Goal: Entertainment & Leisure: Browse casually

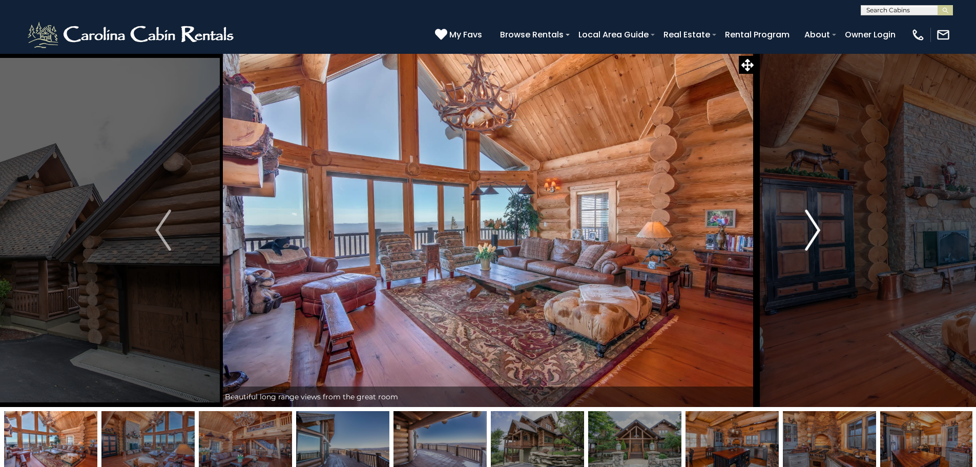
click at [818, 235] on img "Next" at bounding box center [812, 230] width 15 height 41
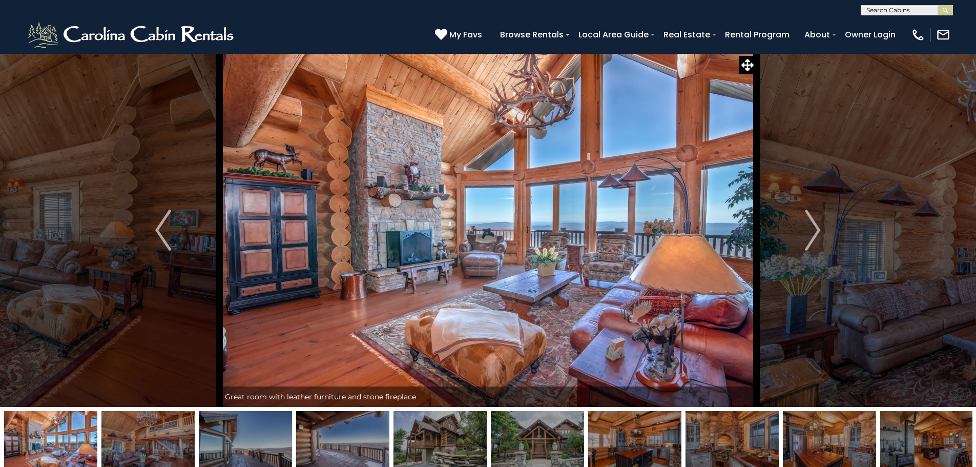
click at [665, 438] on img at bounding box center [634, 443] width 93 height 64
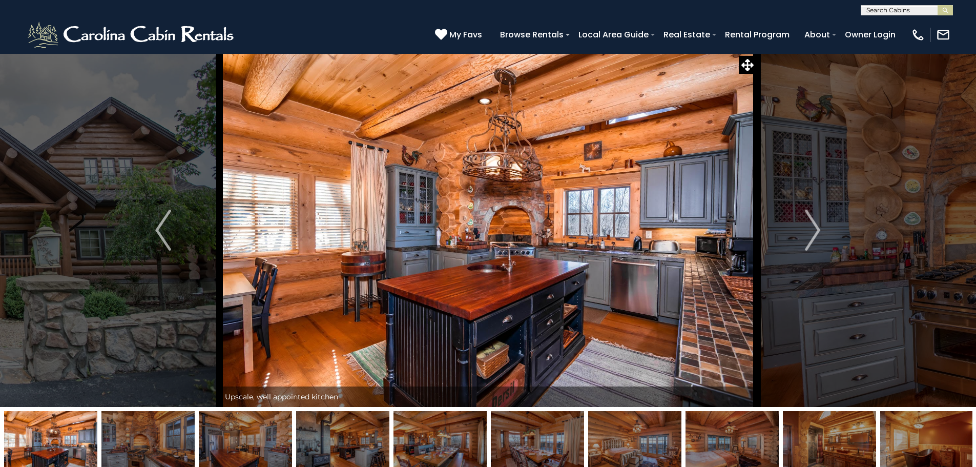
click at [365, 456] on img at bounding box center [342, 443] width 93 height 64
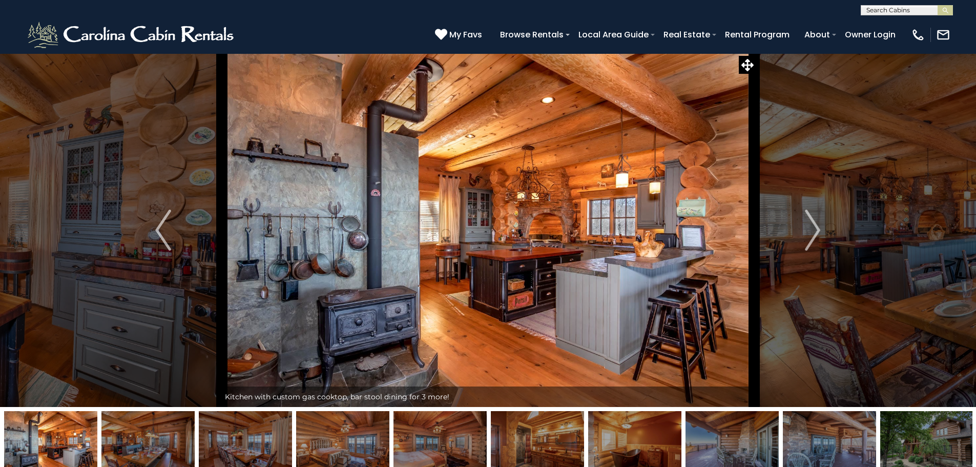
click at [271, 450] on img at bounding box center [245, 443] width 93 height 64
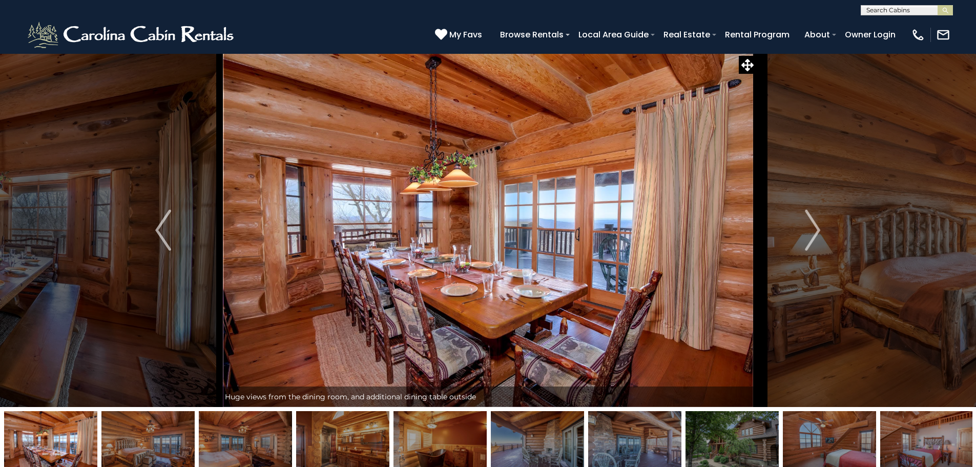
click at [60, 451] on img at bounding box center [50, 443] width 93 height 64
click at [157, 231] on img "Previous" at bounding box center [162, 230] width 15 height 41
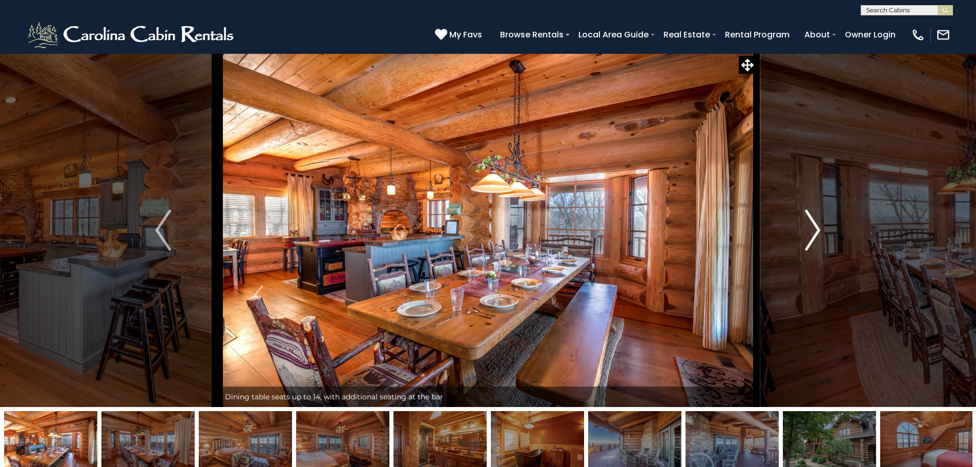
click at [817, 237] on img "Next" at bounding box center [812, 230] width 15 height 41
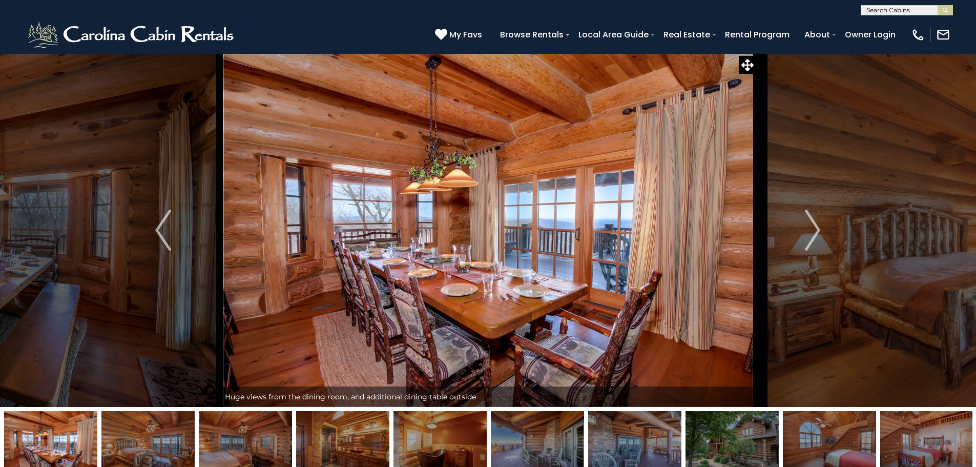
click at [217, 442] on img at bounding box center [245, 443] width 93 height 64
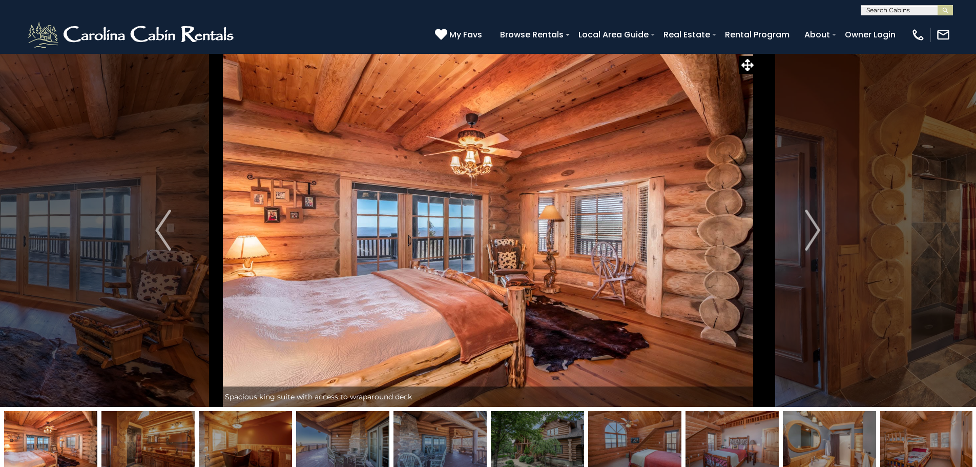
click at [358, 456] on img at bounding box center [342, 443] width 93 height 64
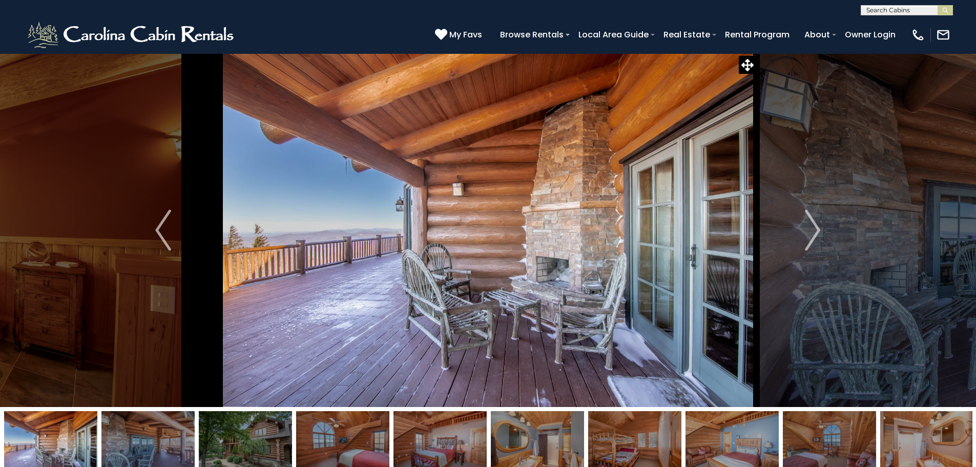
click at [638, 445] on img at bounding box center [634, 443] width 93 height 64
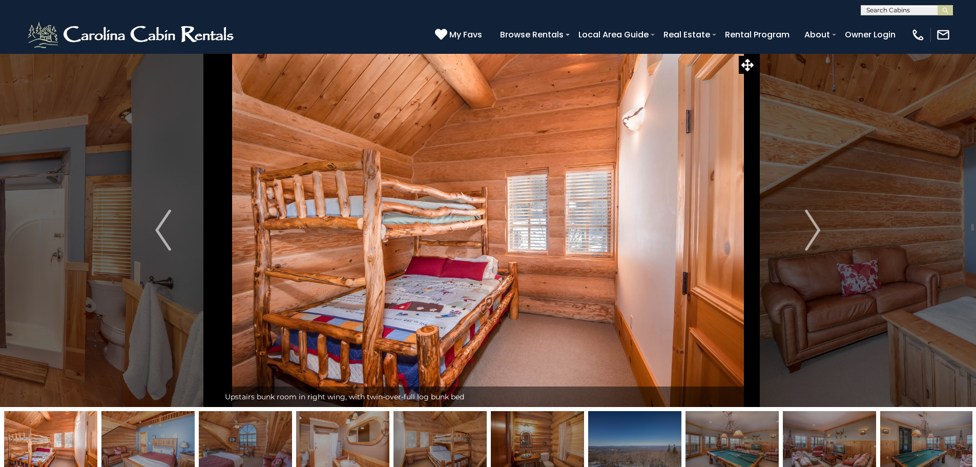
click at [539, 443] on img at bounding box center [537, 443] width 93 height 64
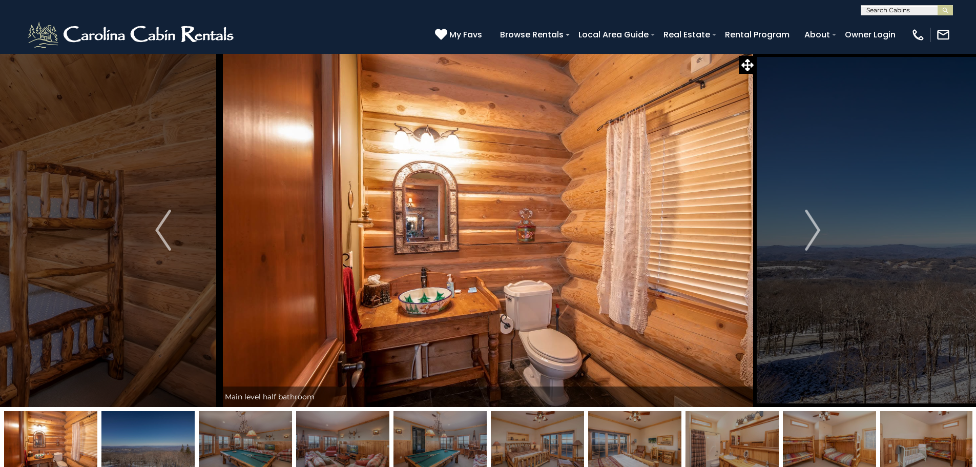
click at [330, 442] on img at bounding box center [342, 443] width 93 height 64
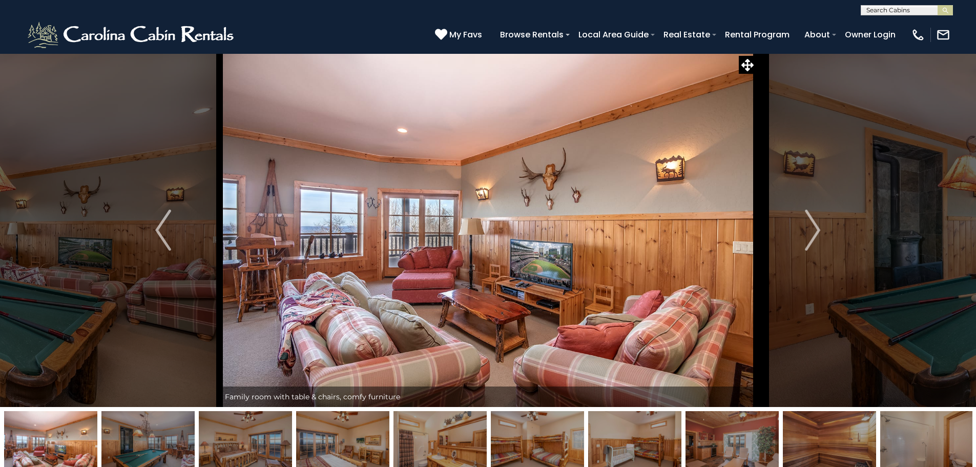
click at [38, 452] on img at bounding box center [50, 443] width 93 height 64
click at [155, 234] on img "Previous" at bounding box center [162, 230] width 15 height 41
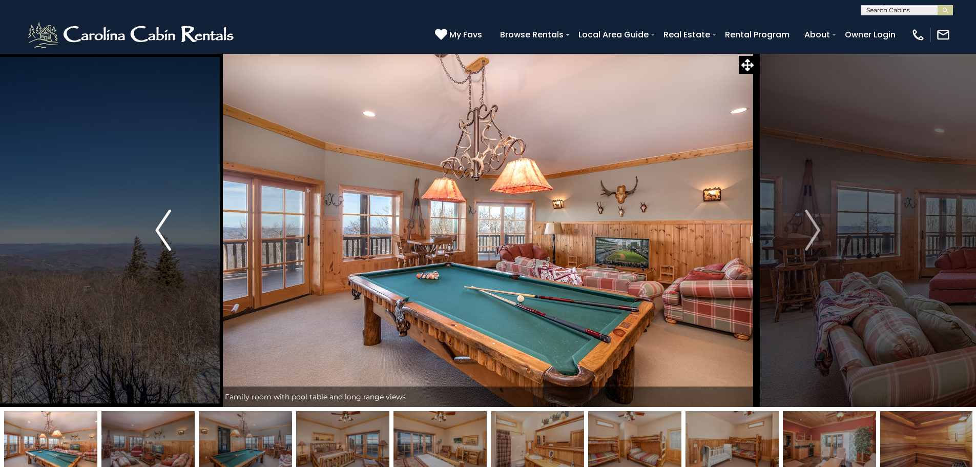
click at [162, 231] on img "Previous" at bounding box center [162, 230] width 15 height 41
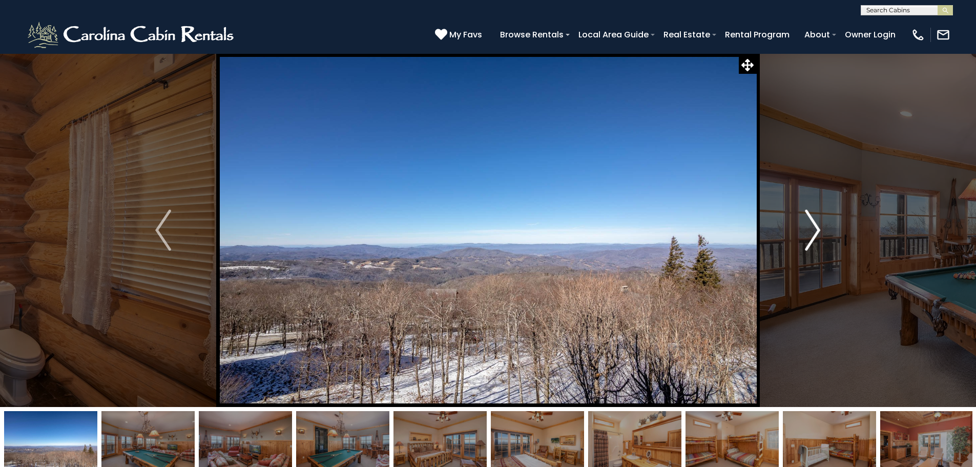
click at [808, 228] on img "Next" at bounding box center [812, 230] width 15 height 41
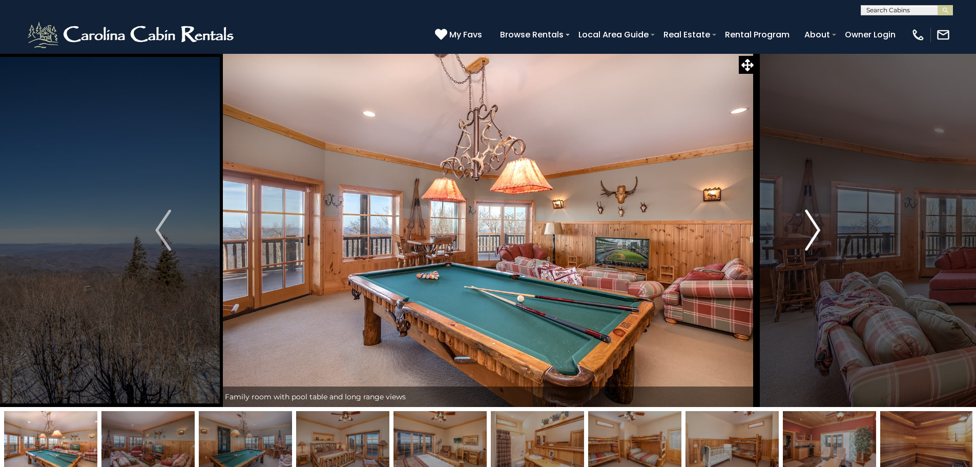
click at [816, 236] on img "Next" at bounding box center [812, 230] width 15 height 41
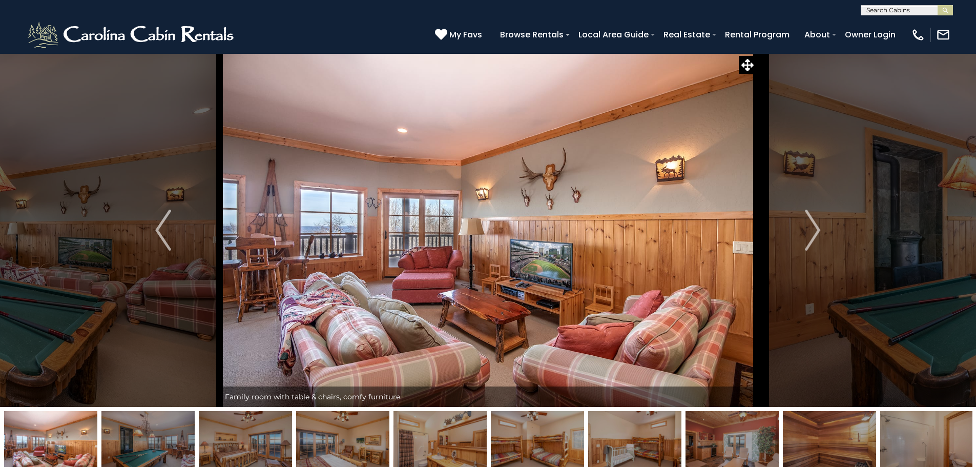
click at [150, 437] on img at bounding box center [147, 443] width 93 height 64
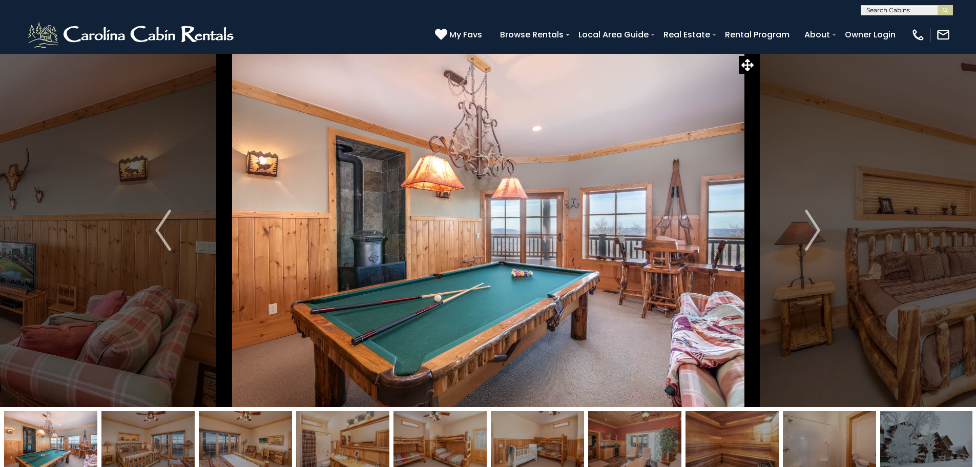
click at [446, 449] on img at bounding box center [440, 443] width 93 height 64
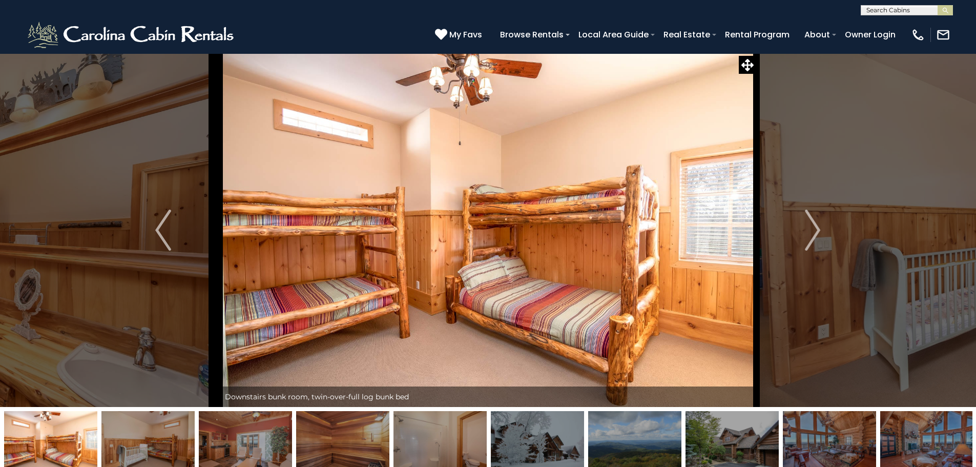
click at [336, 441] on img at bounding box center [342, 443] width 93 height 64
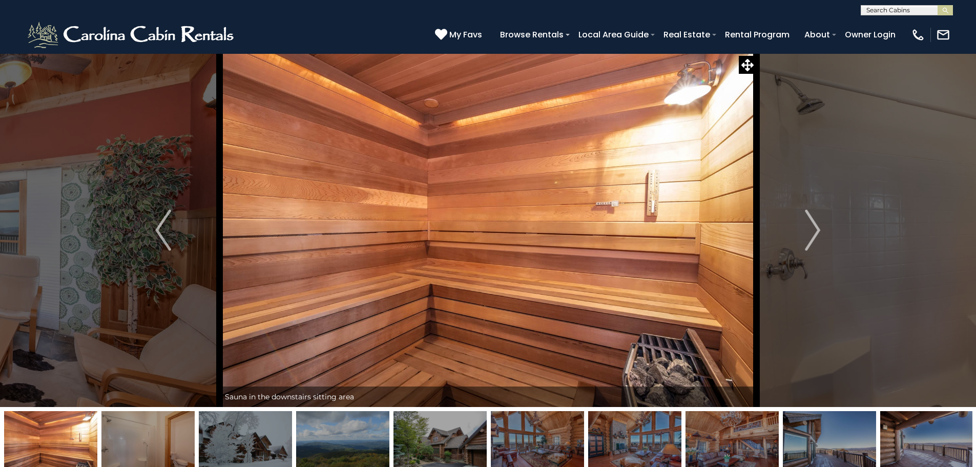
click at [271, 446] on img at bounding box center [245, 443] width 93 height 64
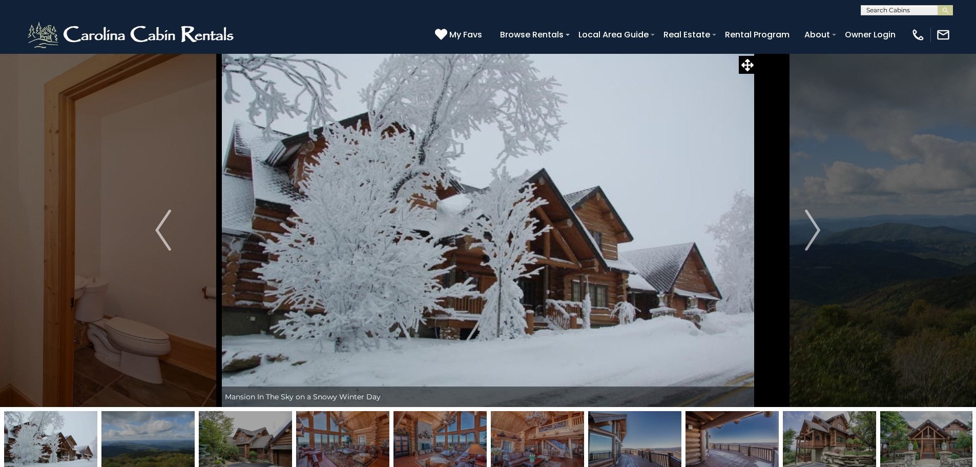
click at [175, 451] on img at bounding box center [147, 443] width 93 height 64
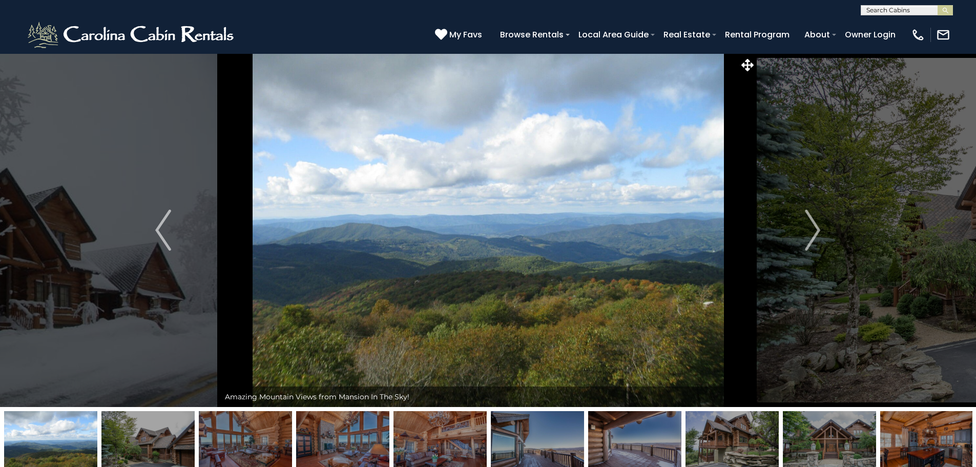
click at [168, 448] on img at bounding box center [147, 443] width 93 height 64
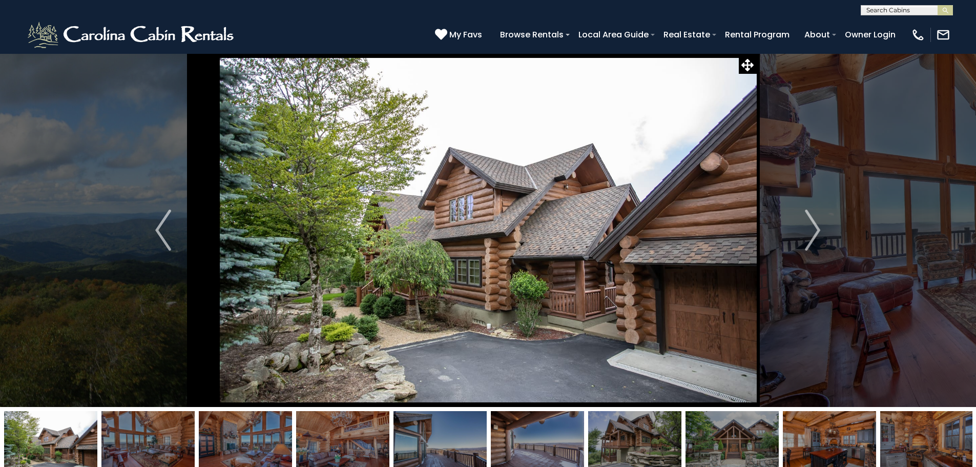
click at [173, 447] on img at bounding box center [147, 443] width 93 height 64
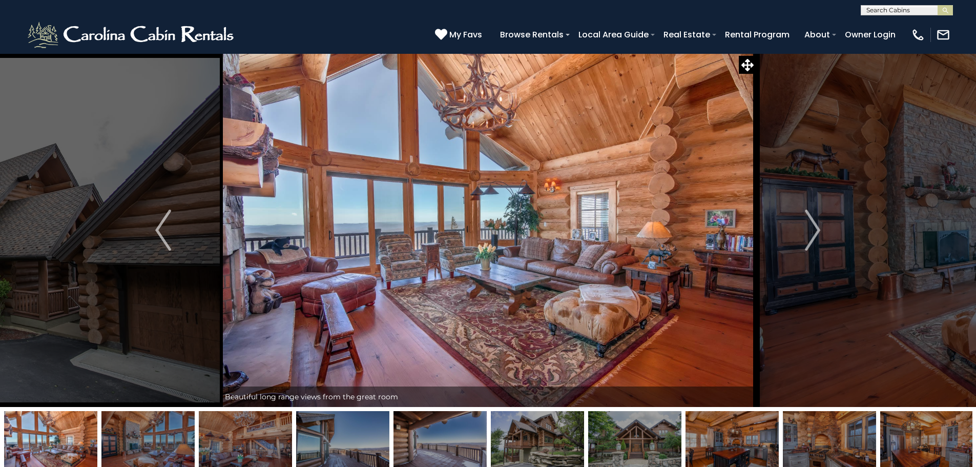
click at [338, 445] on img at bounding box center [342, 443] width 93 height 64
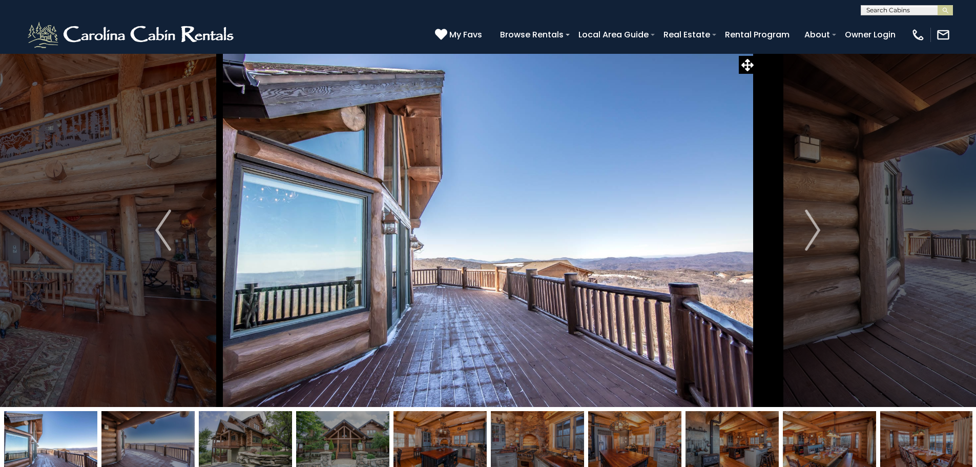
click at [437, 446] on img at bounding box center [440, 443] width 93 height 64
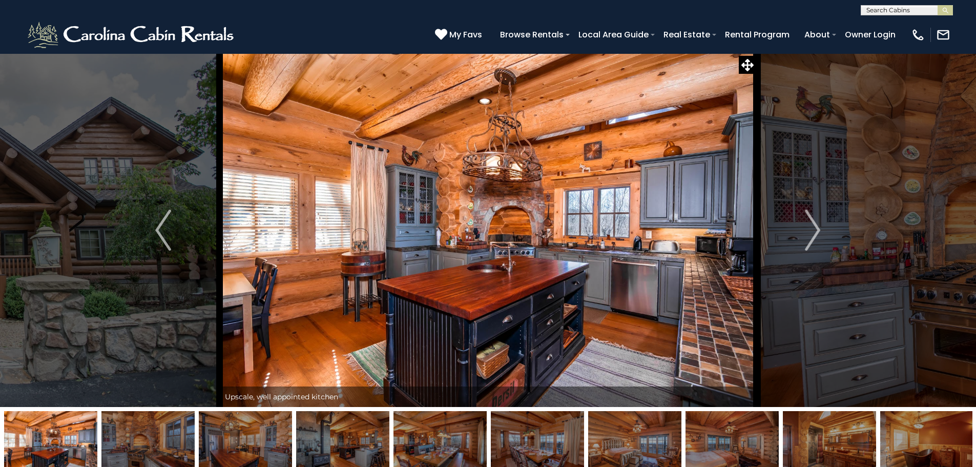
click at [435, 445] on img at bounding box center [440, 443] width 93 height 64
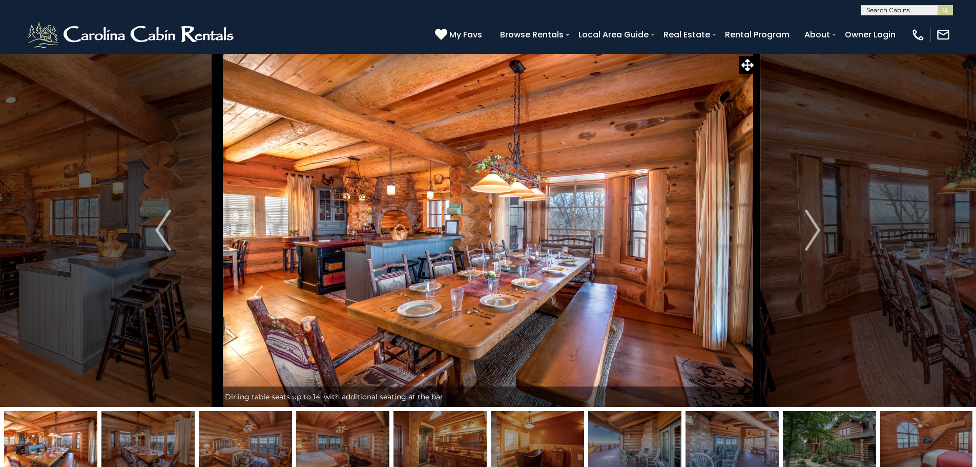
click at [258, 449] on img at bounding box center [245, 443] width 93 height 64
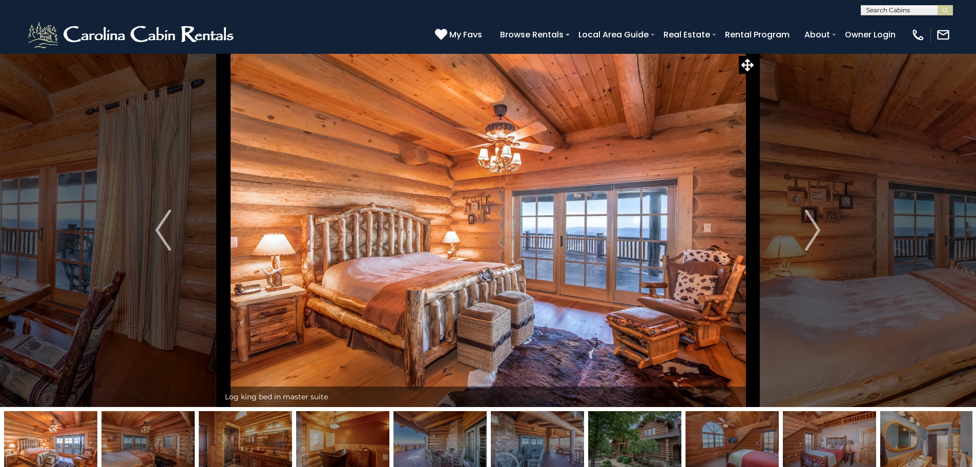
click at [233, 444] on img at bounding box center [245, 443] width 93 height 64
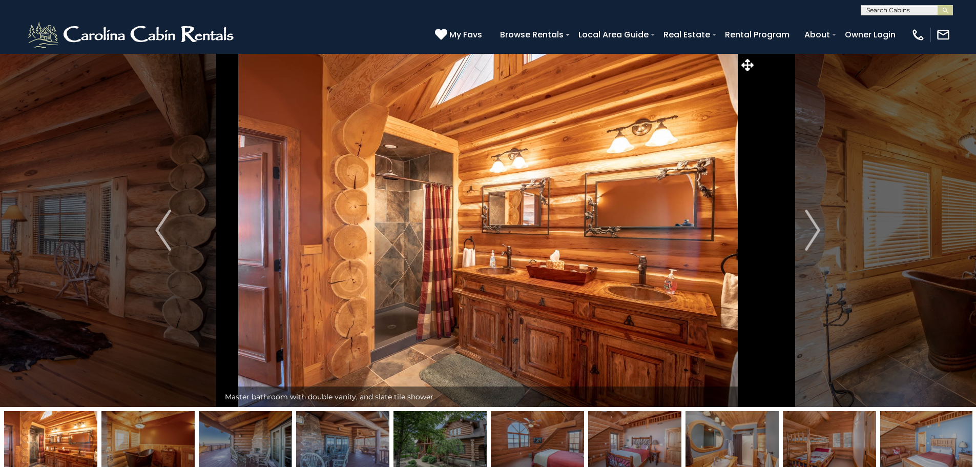
click at [164, 453] on img at bounding box center [147, 443] width 93 height 64
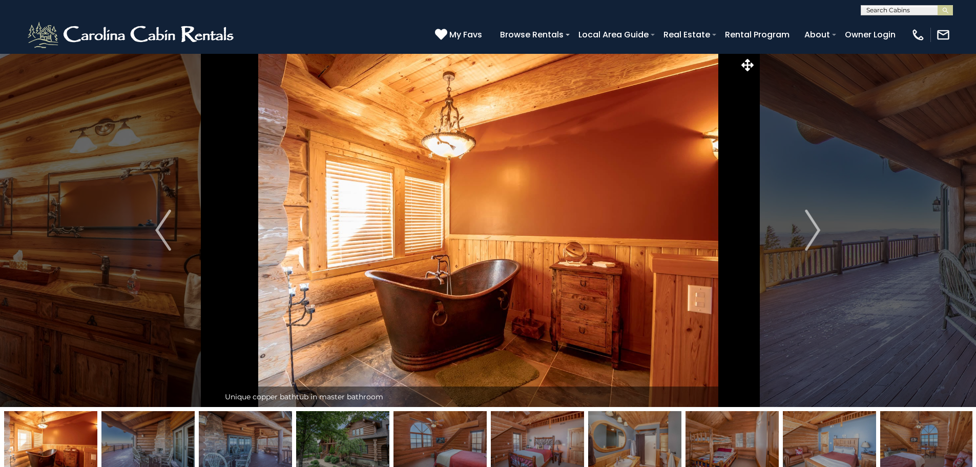
click at [270, 448] on img at bounding box center [245, 443] width 93 height 64
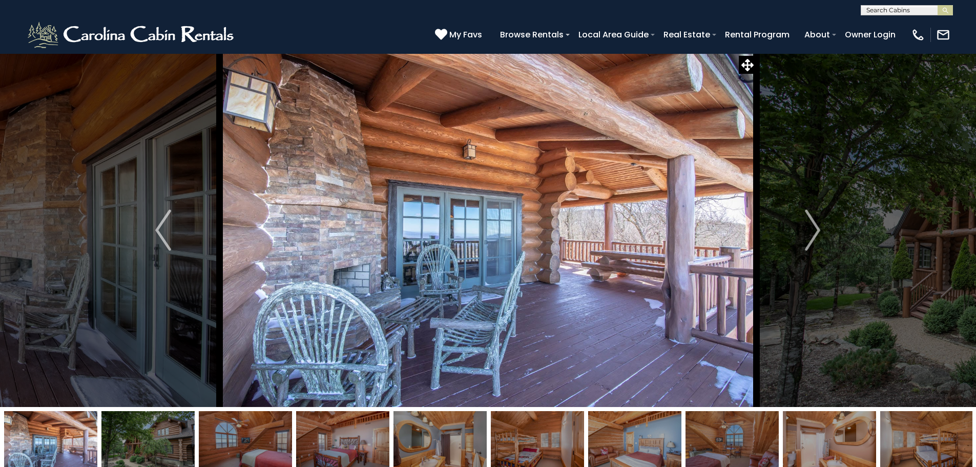
click at [267, 452] on img at bounding box center [245, 443] width 93 height 64
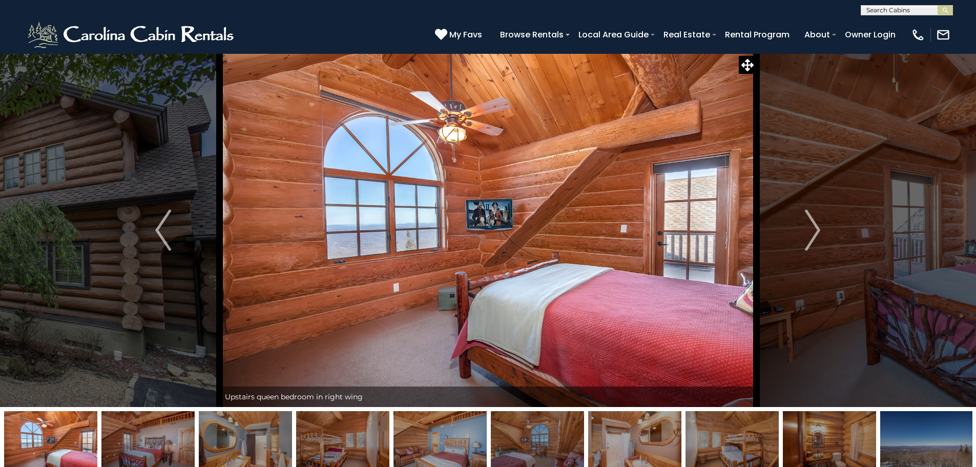
click at [179, 447] on img at bounding box center [147, 443] width 93 height 64
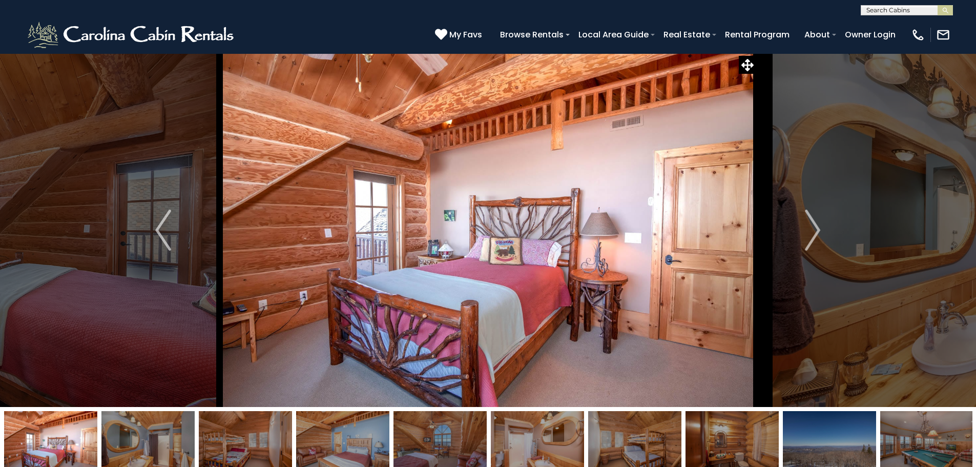
click at [244, 457] on img at bounding box center [245, 443] width 93 height 64
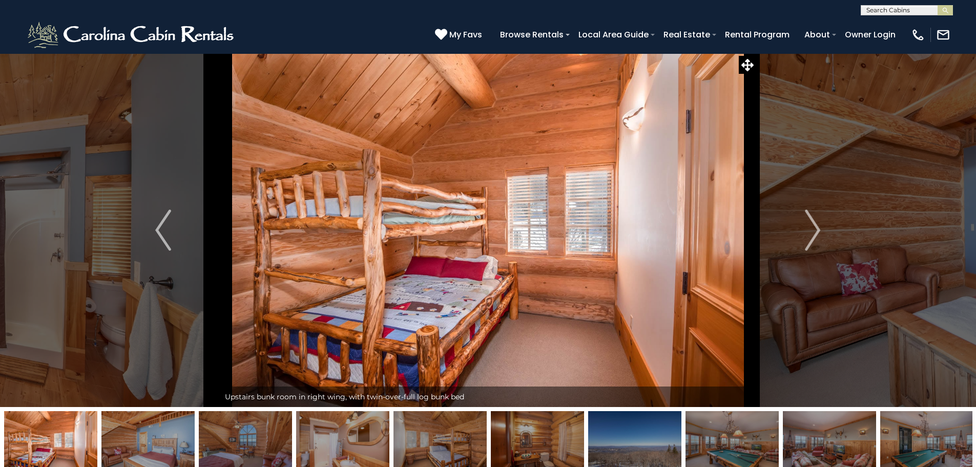
click at [332, 449] on img at bounding box center [342, 443] width 93 height 64
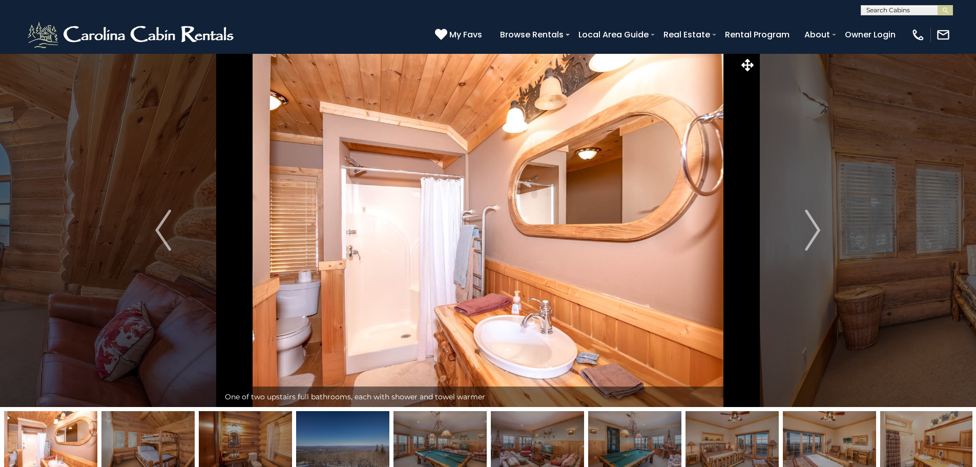
click at [253, 455] on img at bounding box center [245, 443] width 93 height 64
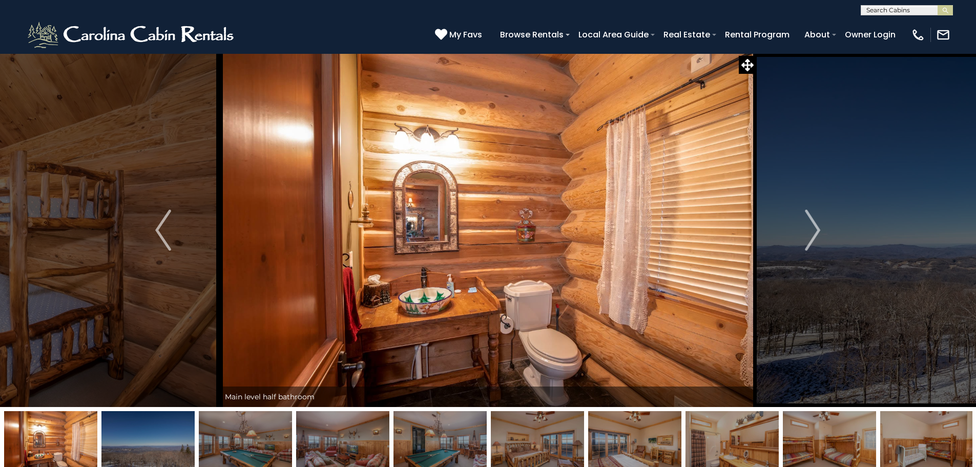
click at [361, 444] on img at bounding box center [342, 443] width 93 height 64
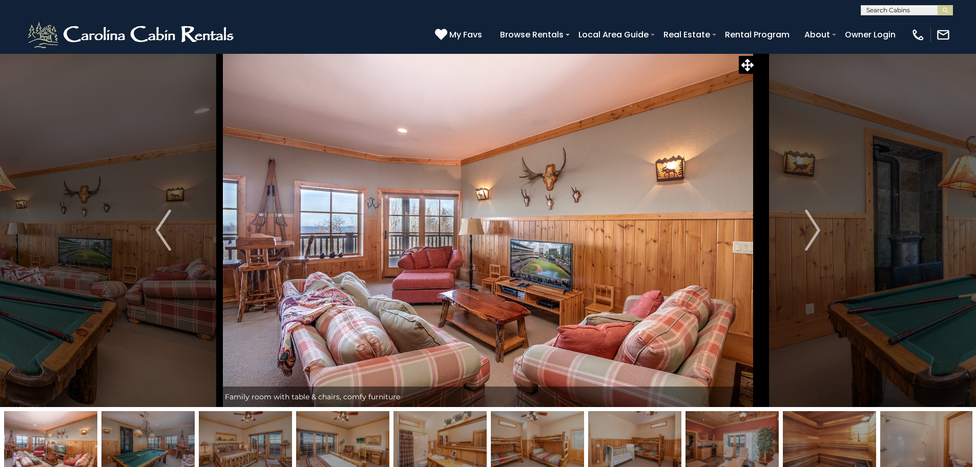
click at [361, 451] on img at bounding box center [342, 443] width 93 height 64
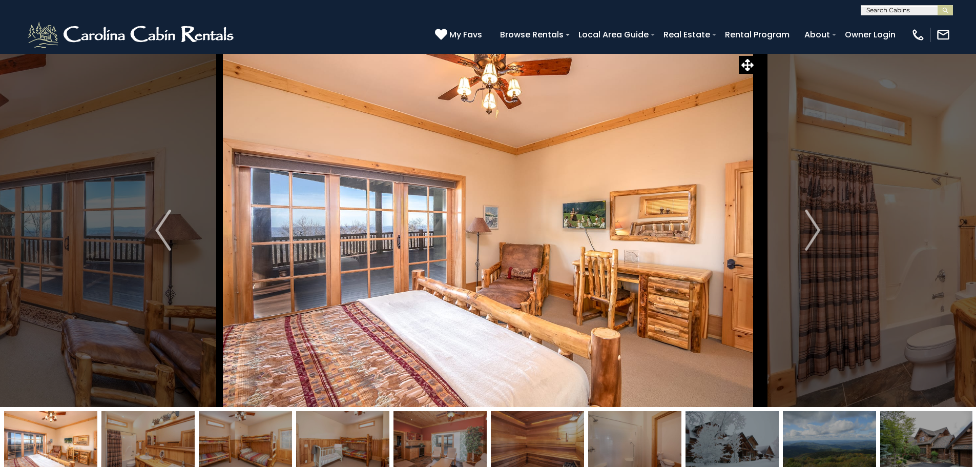
click at [261, 459] on img at bounding box center [245, 443] width 93 height 64
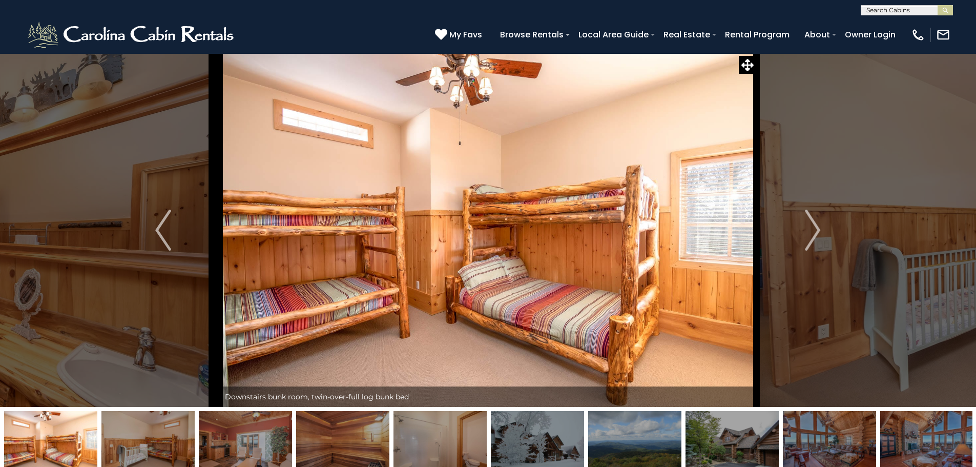
click at [264, 445] on img at bounding box center [245, 443] width 93 height 64
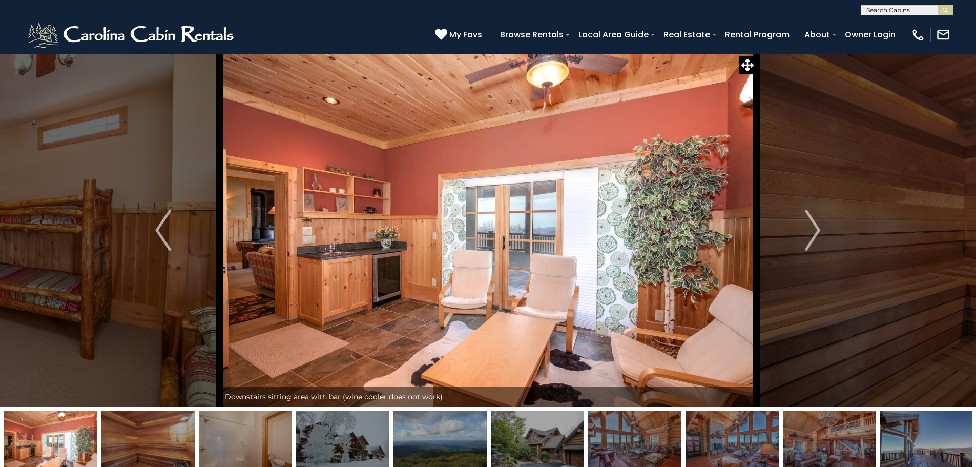
click at [320, 439] on img at bounding box center [342, 443] width 93 height 64
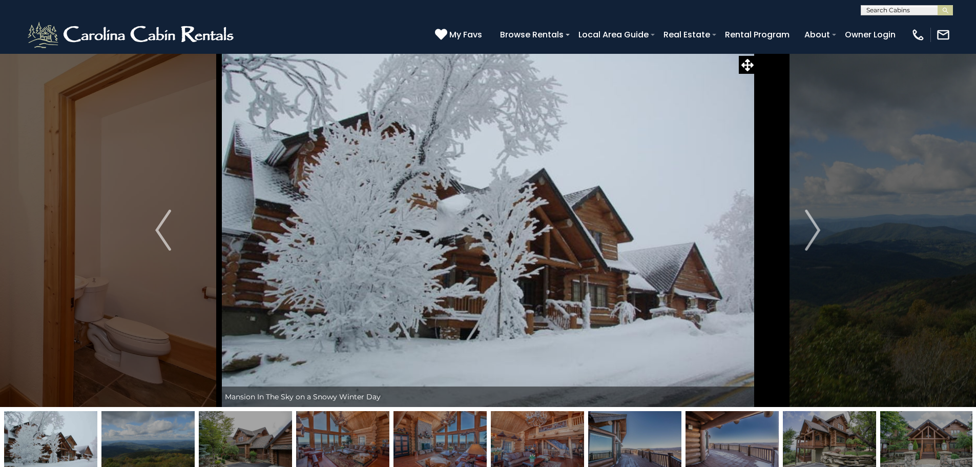
click at [369, 438] on img at bounding box center [342, 443] width 93 height 64
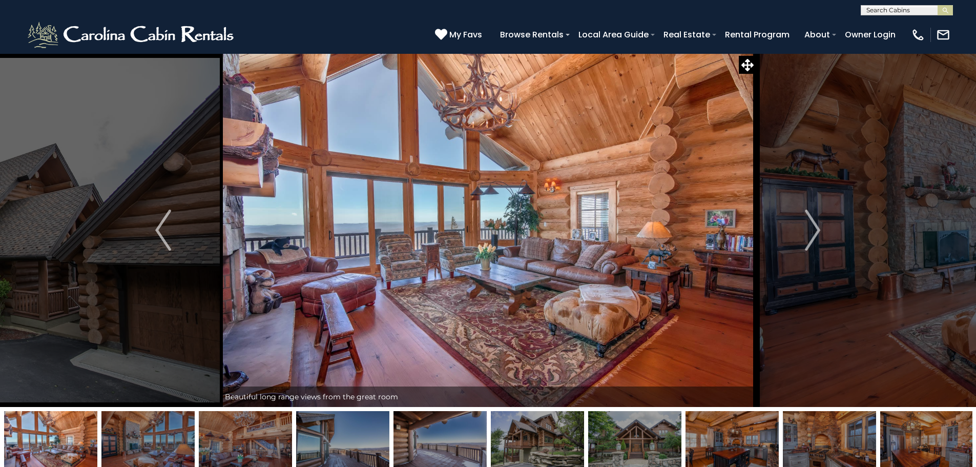
click at [264, 456] on img at bounding box center [245, 443] width 93 height 64
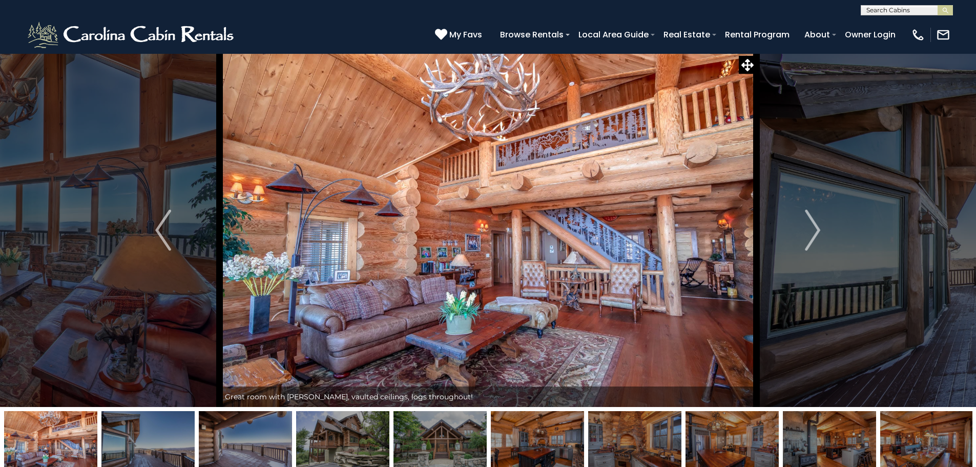
click at [744, 439] on img at bounding box center [732, 443] width 93 height 64
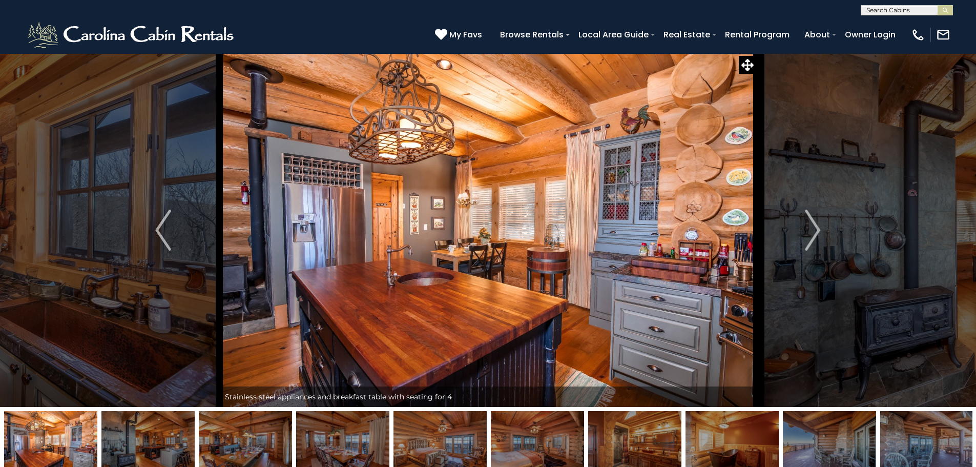
click at [157, 449] on img at bounding box center [147, 443] width 93 height 64
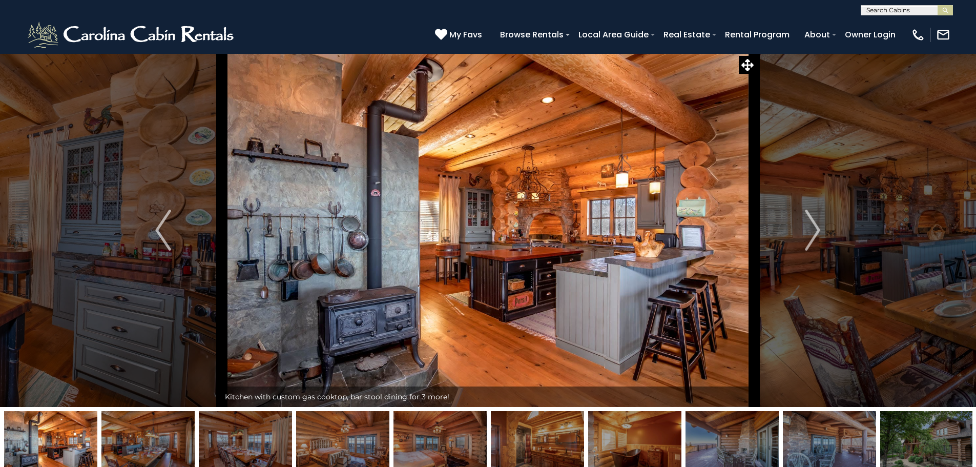
click at [820, 439] on img at bounding box center [829, 443] width 93 height 64
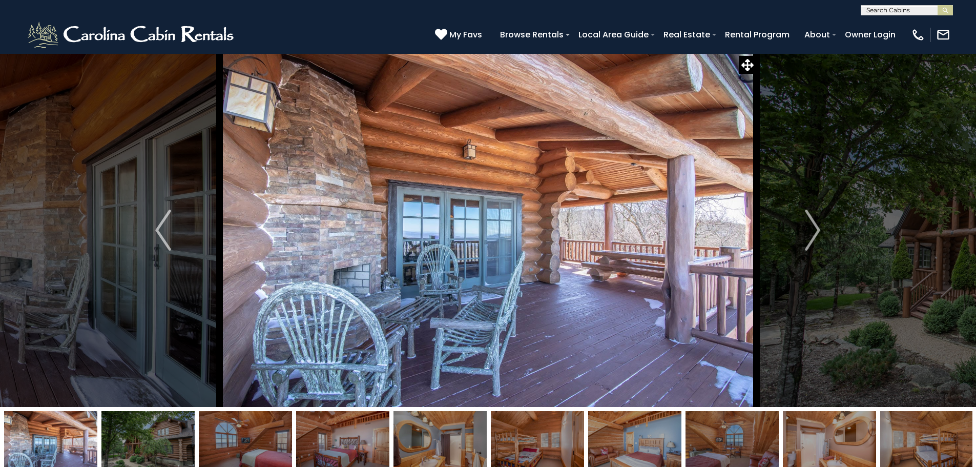
click at [821, 434] on img at bounding box center [829, 443] width 93 height 64
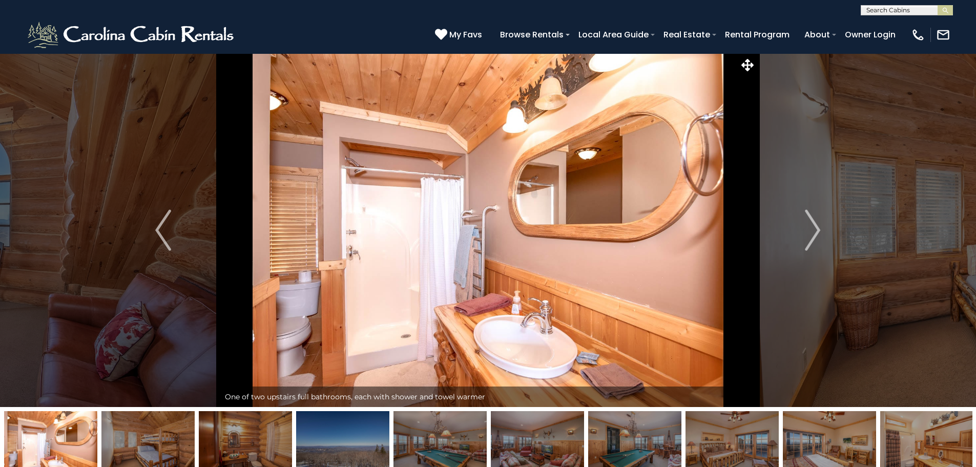
click at [731, 445] on img at bounding box center [732, 443] width 93 height 64
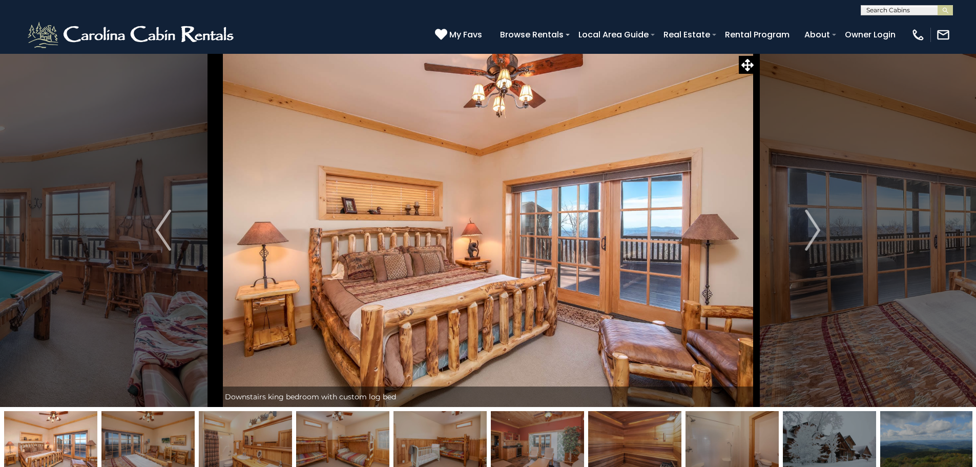
click at [731, 445] on img at bounding box center [732, 443] width 93 height 64
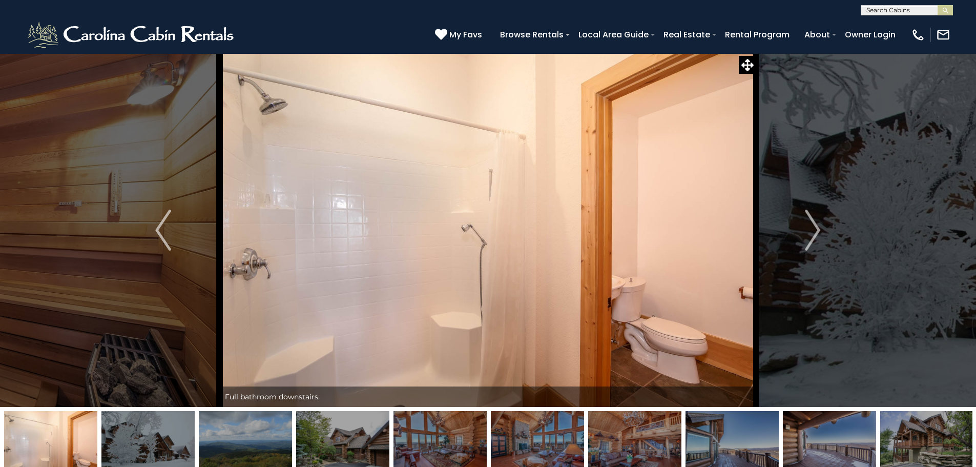
click at [441, 440] on img at bounding box center [440, 443] width 93 height 64
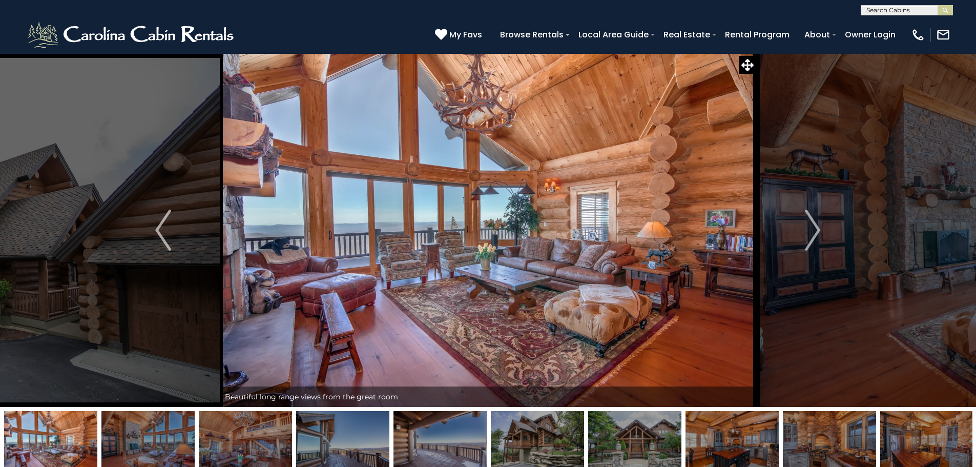
click at [149, 435] on img at bounding box center [147, 443] width 93 height 64
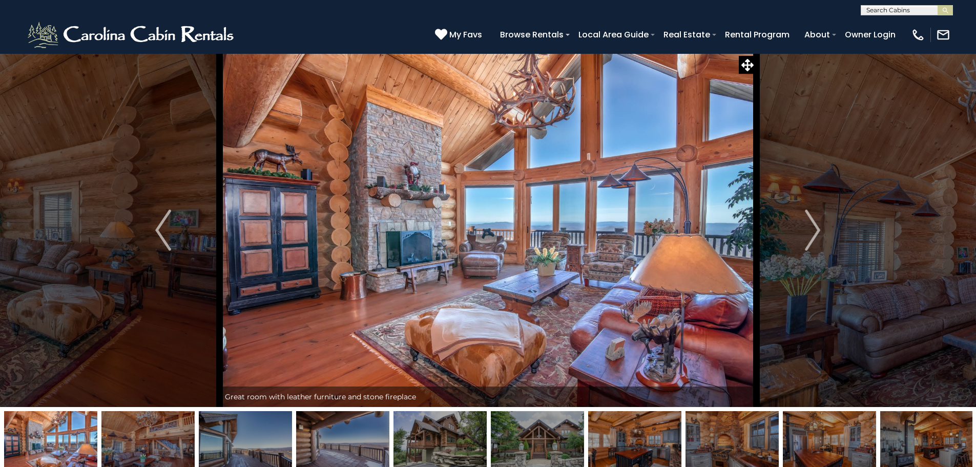
click at [160, 446] on img at bounding box center [147, 443] width 93 height 64
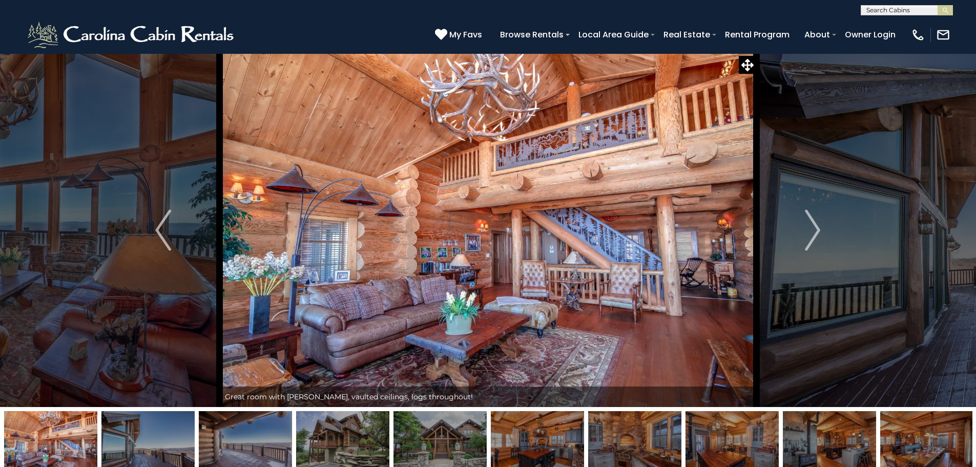
click at [524, 443] on img at bounding box center [537, 443] width 93 height 64
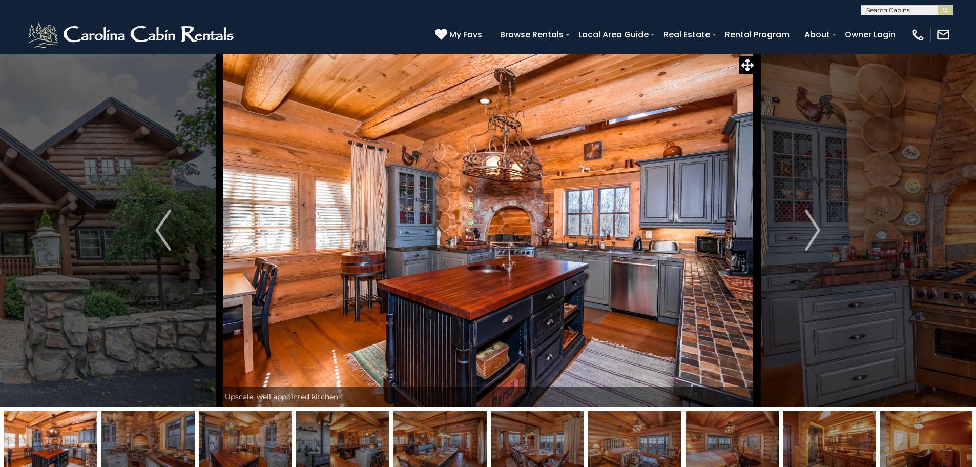
click at [127, 451] on img at bounding box center [147, 443] width 93 height 64
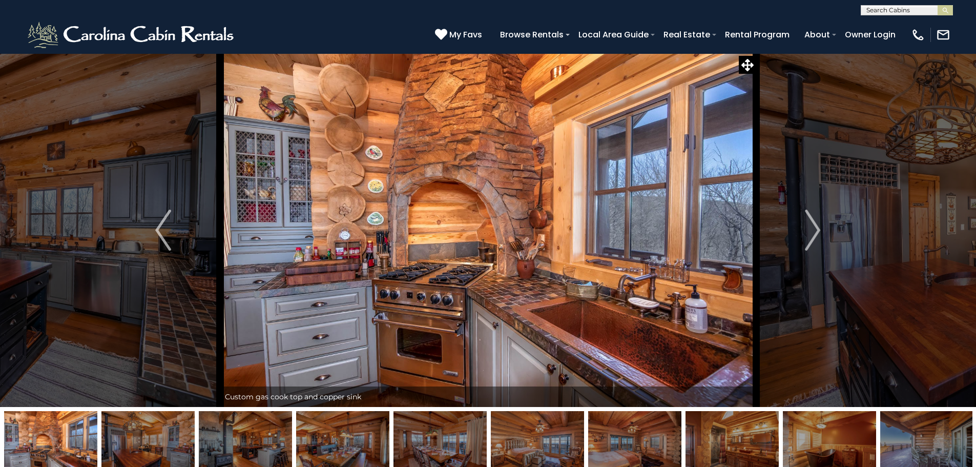
click at [170, 445] on img at bounding box center [147, 443] width 93 height 64
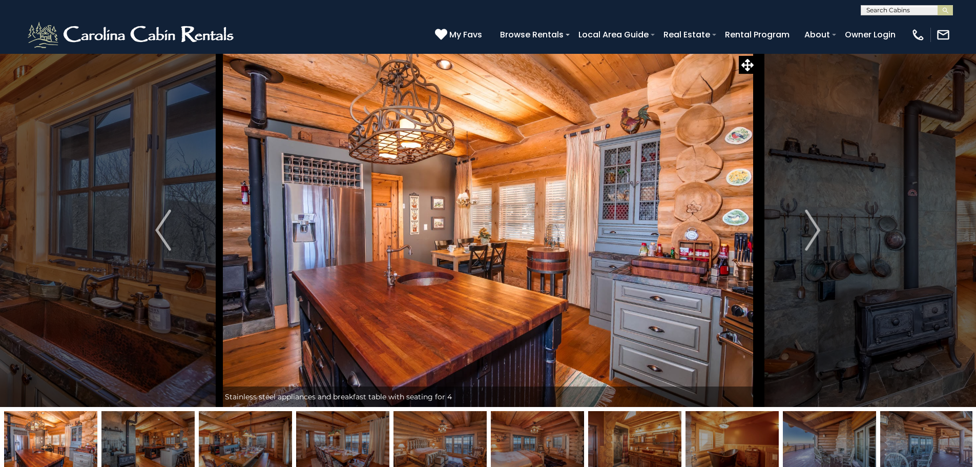
click at [145, 449] on img at bounding box center [147, 443] width 93 height 64
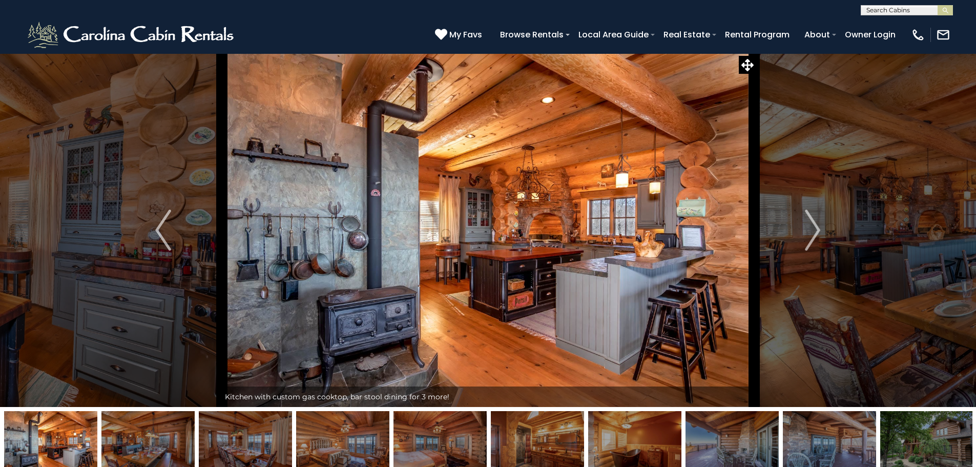
click at [144, 446] on img at bounding box center [147, 443] width 93 height 64
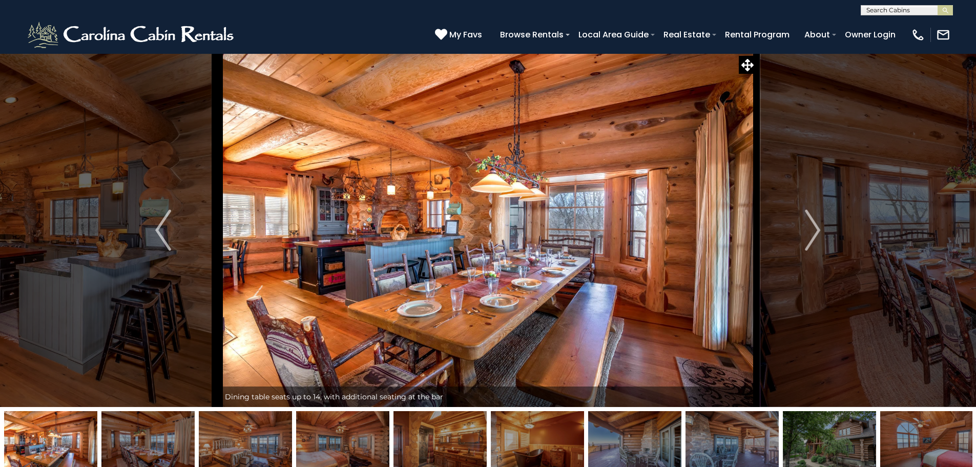
click at [144, 446] on img at bounding box center [147, 443] width 93 height 64
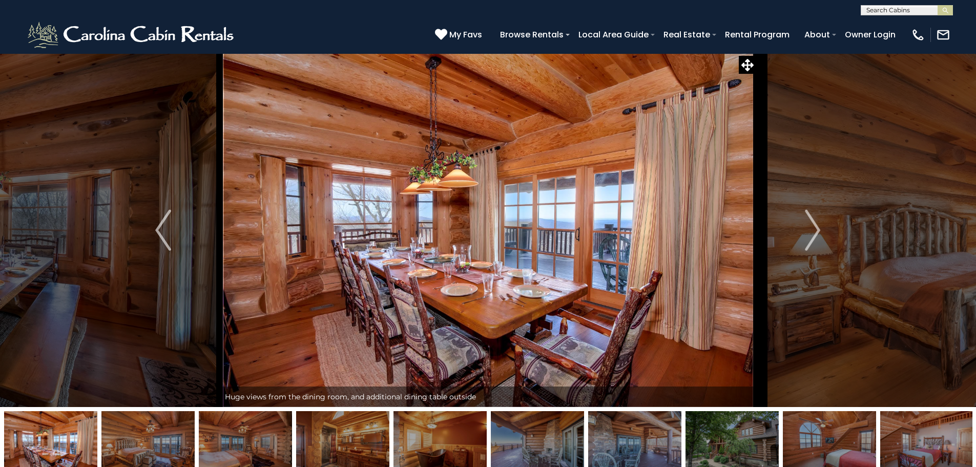
click at [144, 446] on img at bounding box center [147, 443] width 93 height 64
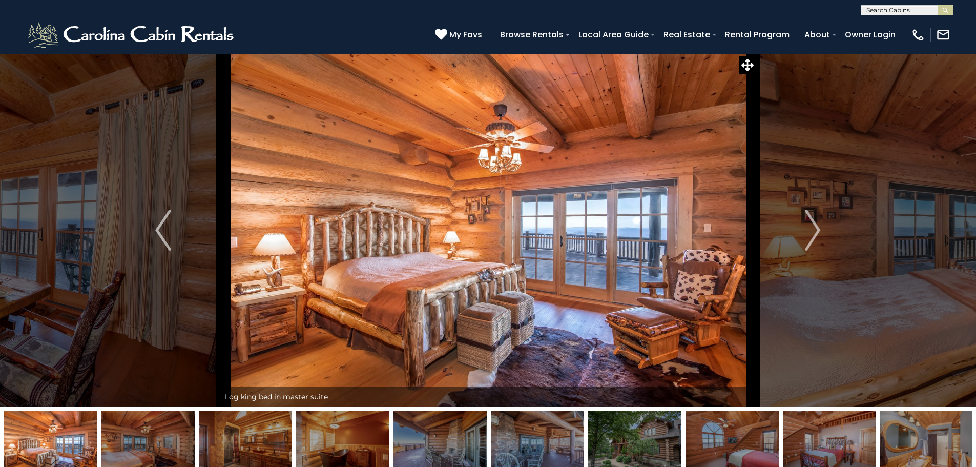
click at [144, 446] on img at bounding box center [147, 443] width 93 height 64
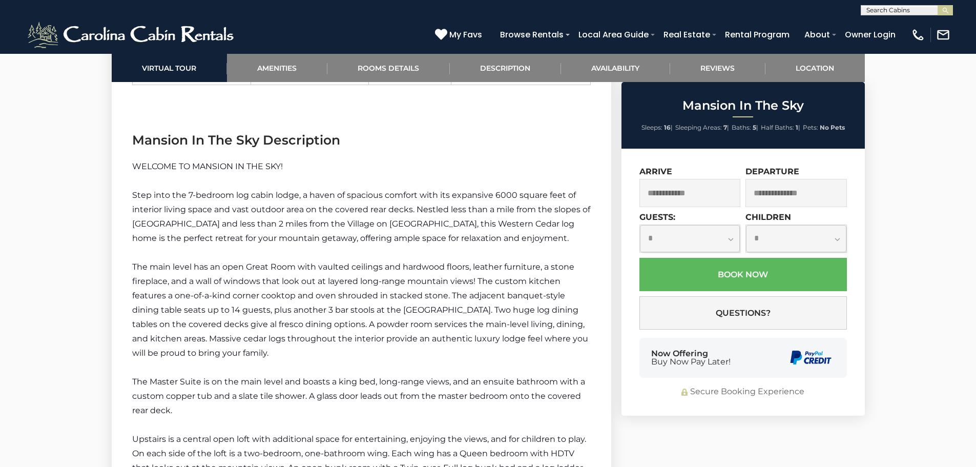
scroll to position [1692, 0]
